Goal: Go to known website: Access a specific website the user already knows

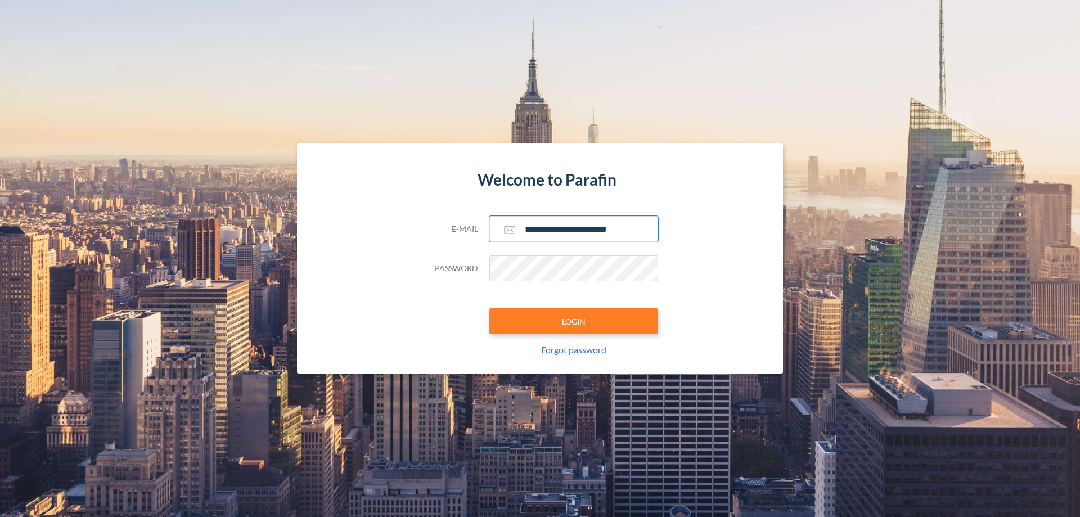
type input "**********"
click at [574, 321] on button "LOGIN" at bounding box center [573, 321] width 169 height 26
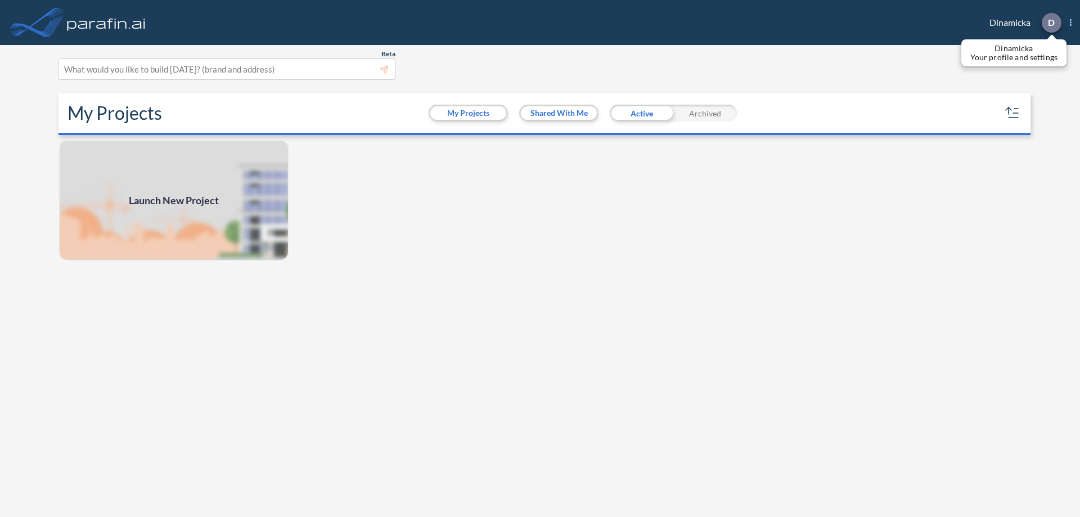
click at [1051, 23] on p "D" at bounding box center [1051, 22] width 7 height 10
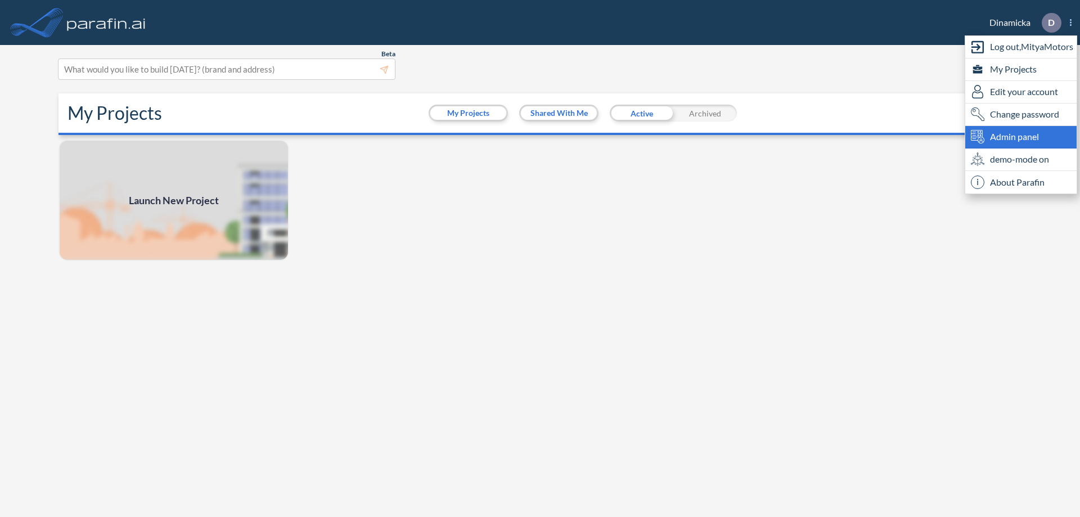
click at [1021, 137] on span "Admin panel" at bounding box center [1014, 137] width 49 height 14
